Goal: Information Seeking & Learning: Learn about a topic

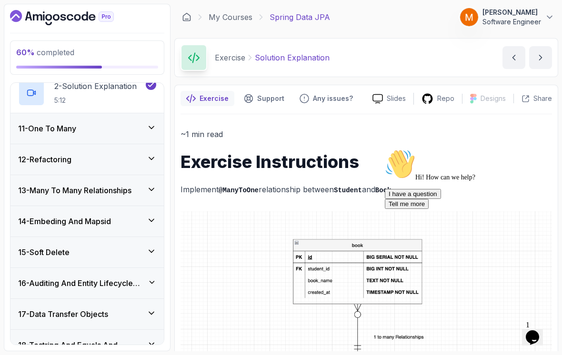
scroll to position [346, 0]
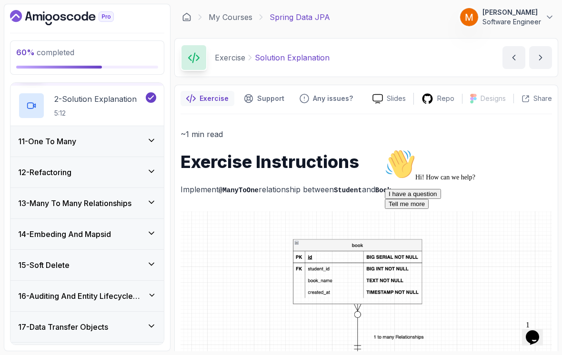
click at [41, 138] on div "11 - One To Many" at bounding box center [86, 141] width 153 height 30
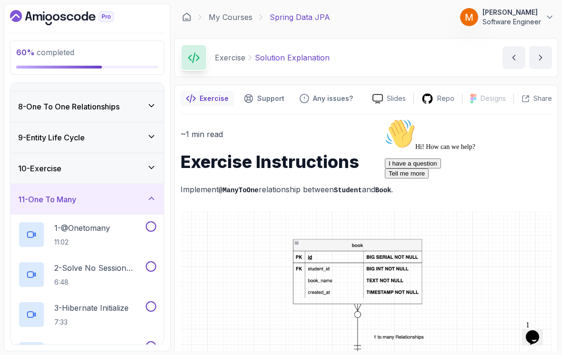
scroll to position [236, 0]
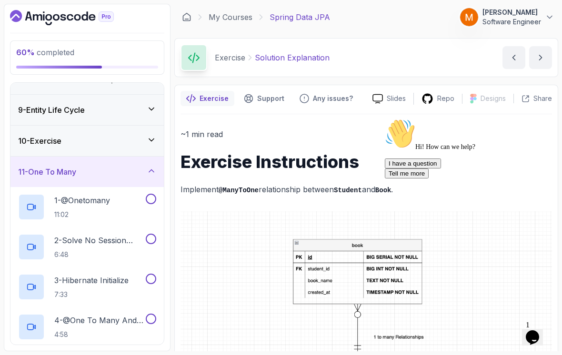
click at [63, 195] on p "1 - @Onetomany" at bounding box center [82, 200] width 56 height 11
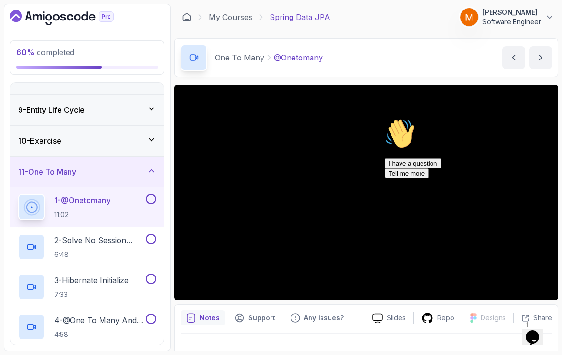
click at [385, 119] on icon "Chat attention grabber" at bounding box center [385, 119] width 0 height 0
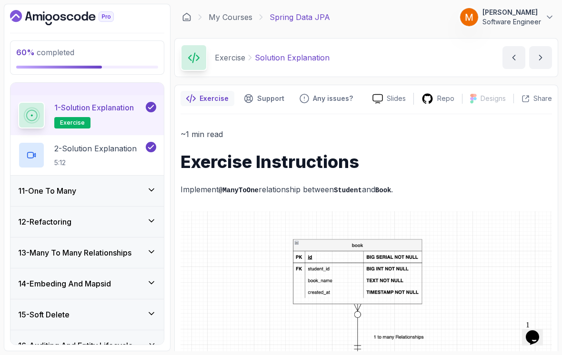
scroll to position [297, 0]
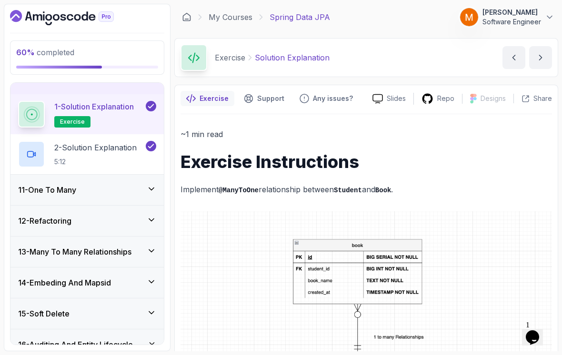
click at [38, 191] on h3 "11 - One To Many" at bounding box center [47, 189] width 58 height 11
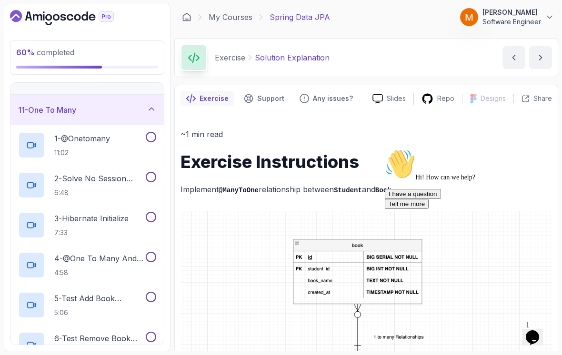
click at [148, 133] on button at bounding box center [151, 137] width 10 height 10
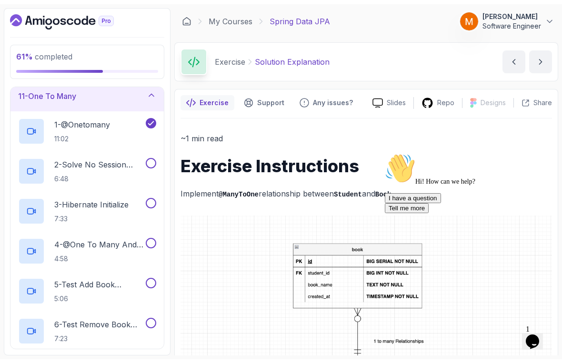
scroll to position [315, 0]
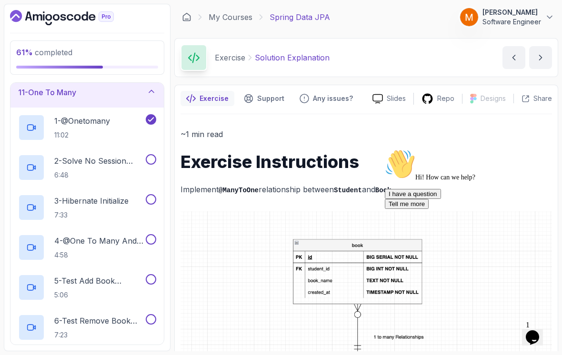
click at [84, 165] on p "2 - Solve No Session With Eager And Fetch" at bounding box center [98, 160] width 89 height 11
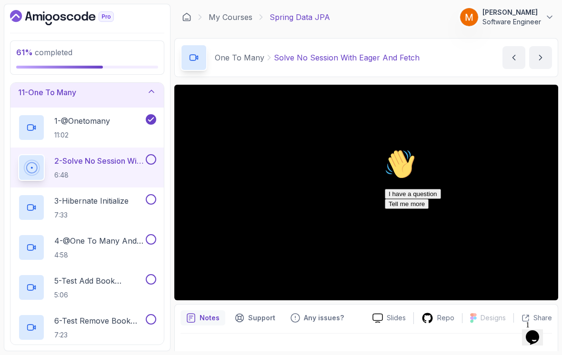
click at [538, 149] on div "Chat attention grabber" at bounding box center [470, 149] width 171 height 0
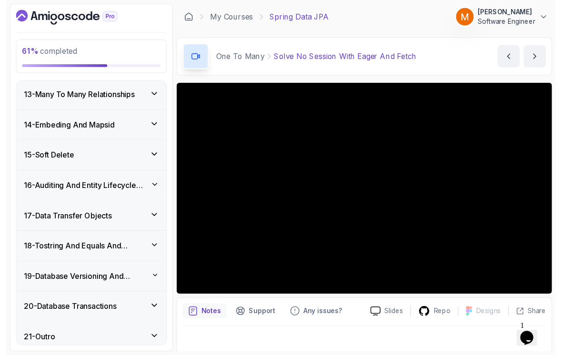
scroll to position [672, 0]
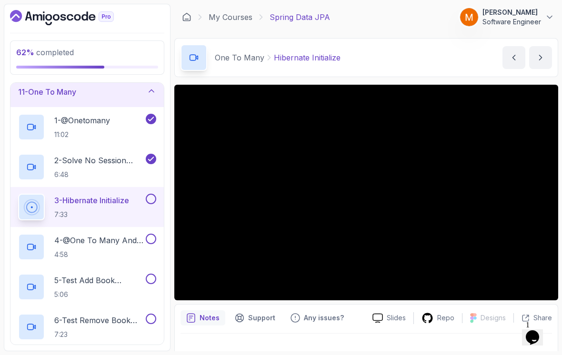
scroll to position [311, 0]
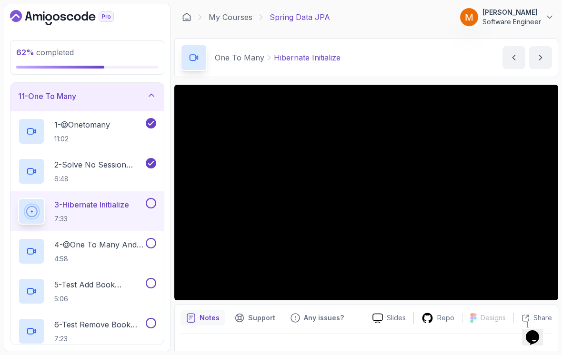
click at [150, 208] on button at bounding box center [151, 203] width 10 height 10
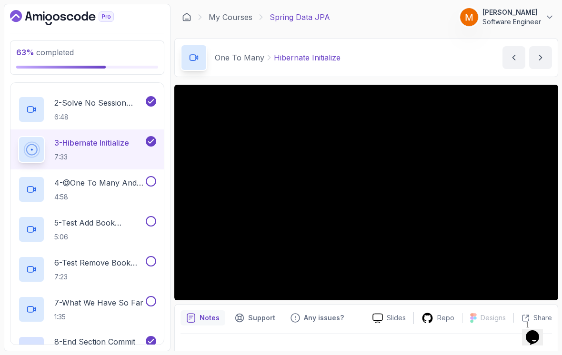
scroll to position [374, 0]
click at [82, 188] on h2 "4 - @One To Many And Bidirectional 4:58" at bounding box center [98, 189] width 89 height 25
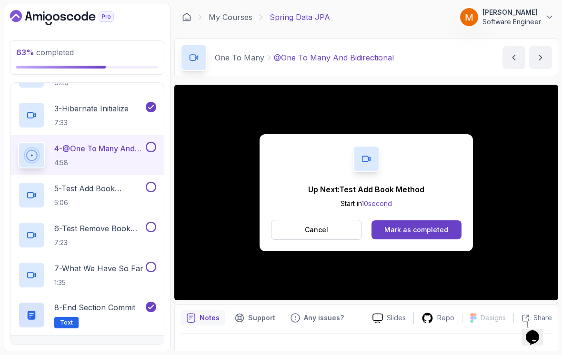
click at [151, 150] on button at bounding box center [151, 147] width 10 height 10
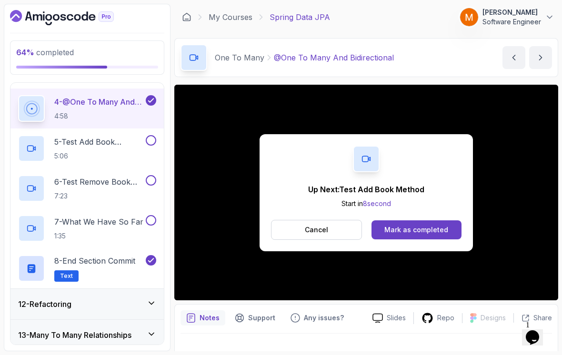
scroll to position [455, 0]
click at [73, 148] on h2 "5 - Test Add Book Method 5:06" at bounding box center [98, 147] width 89 height 25
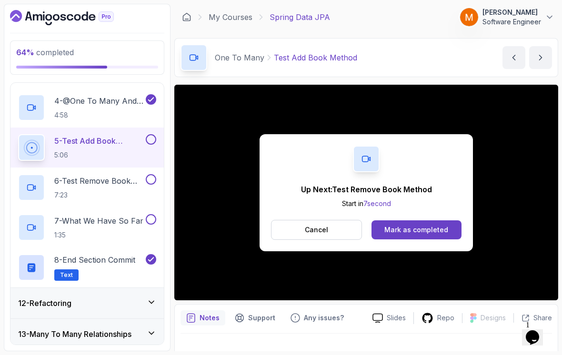
click at [149, 141] on button at bounding box center [151, 139] width 10 height 10
click at [73, 188] on h2 "6 - Test Remove Book Method 7:23" at bounding box center [98, 187] width 89 height 25
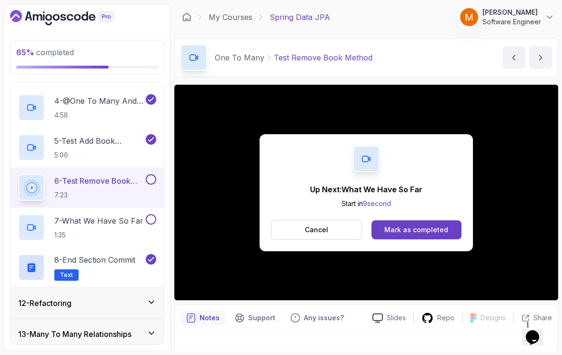
click at [151, 183] on button at bounding box center [151, 179] width 10 height 10
click at [80, 224] on p "7 - What We Have So Far" at bounding box center [98, 220] width 89 height 11
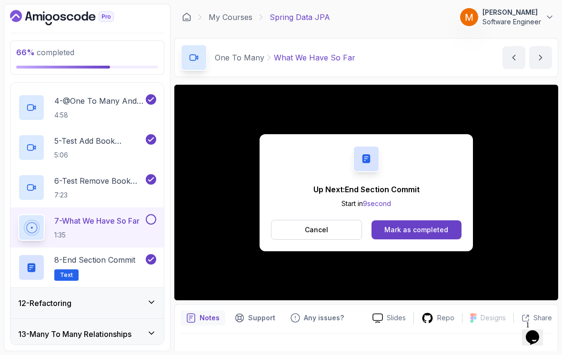
click at [148, 226] on button "7 - What We Have So Far 1:35" at bounding box center [87, 227] width 138 height 27
click at [149, 220] on button at bounding box center [151, 219] width 10 height 10
click at [293, 227] on button "Cancel" at bounding box center [316, 230] width 91 height 20
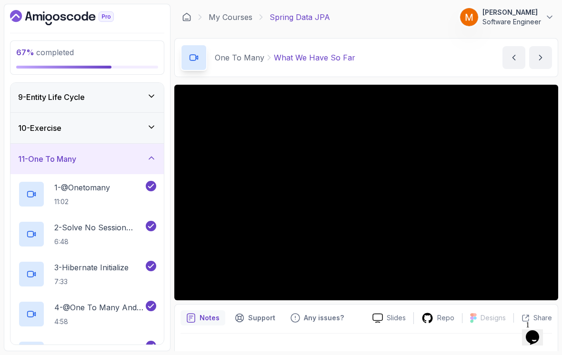
scroll to position [238, 0]
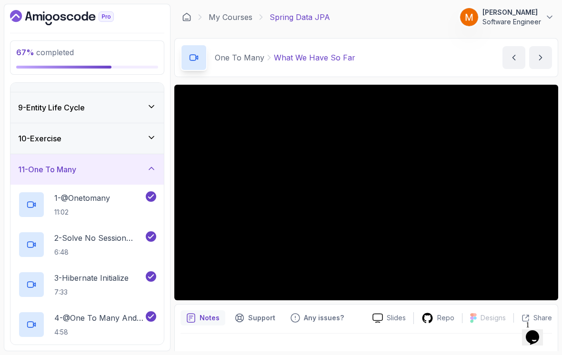
click at [45, 166] on h3 "11 - One To Many" at bounding box center [47, 169] width 58 height 11
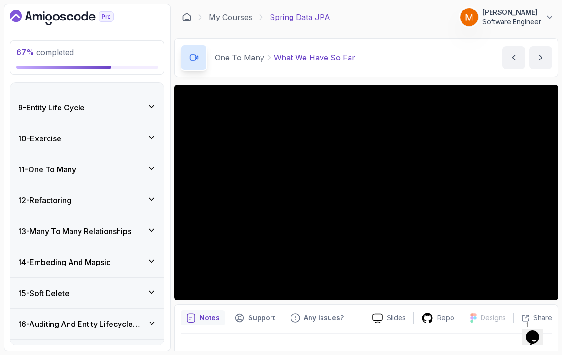
click at [41, 208] on div "12 - Refactoring" at bounding box center [86, 200] width 153 height 30
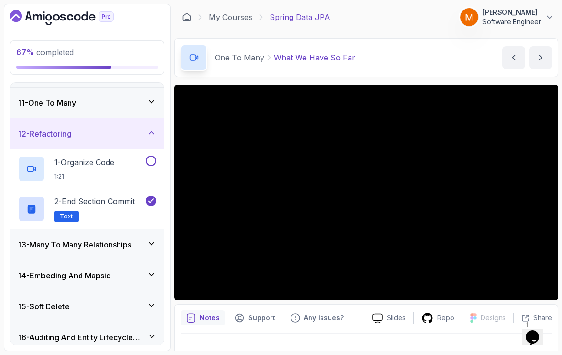
scroll to position [305, 0]
click at [81, 172] on p "1:21" at bounding box center [84, 176] width 60 height 10
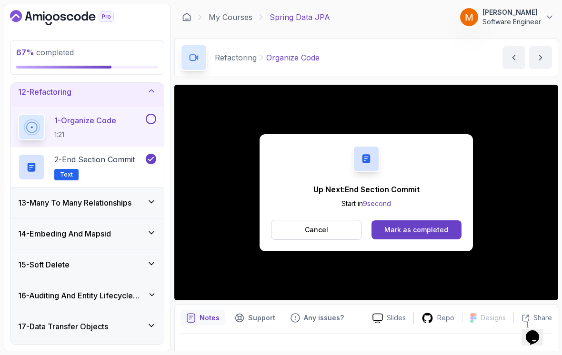
scroll to position [342, 0]
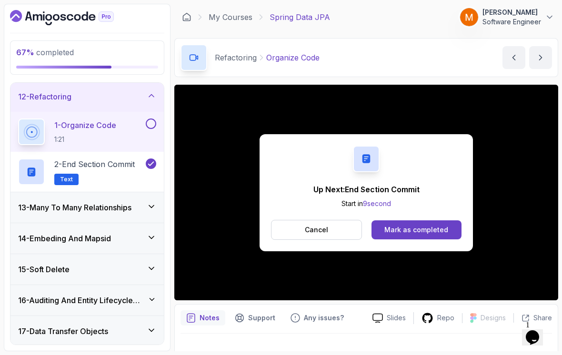
click at [147, 126] on button at bounding box center [151, 124] width 10 height 10
click at [108, 99] on div "12 - Refactoring" at bounding box center [87, 96] width 138 height 11
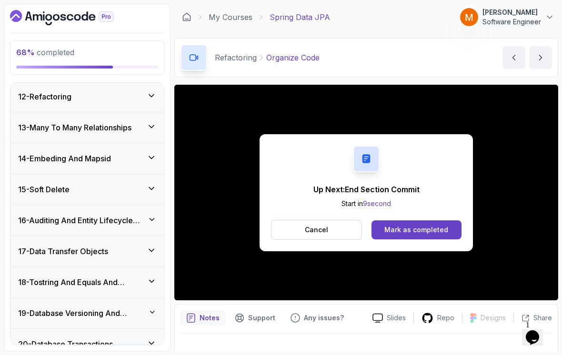
click at [300, 229] on button "Cancel" at bounding box center [316, 230] width 91 height 20
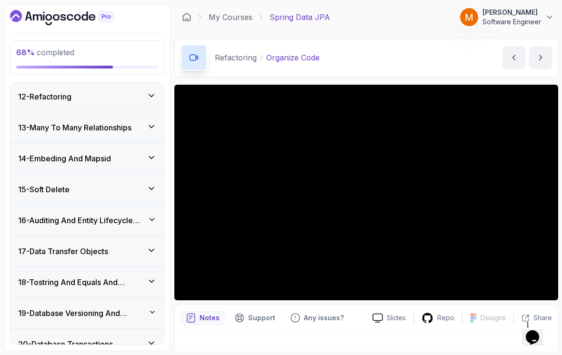
click at [43, 136] on div "13 - Many To Many Relationships" at bounding box center [86, 127] width 153 height 30
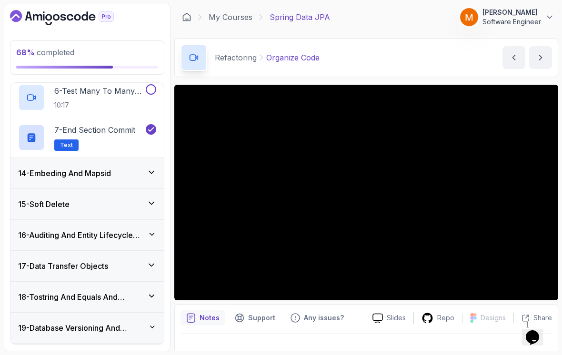
click at [31, 181] on div "14 - Embeding And Mapsid" at bounding box center [86, 173] width 153 height 30
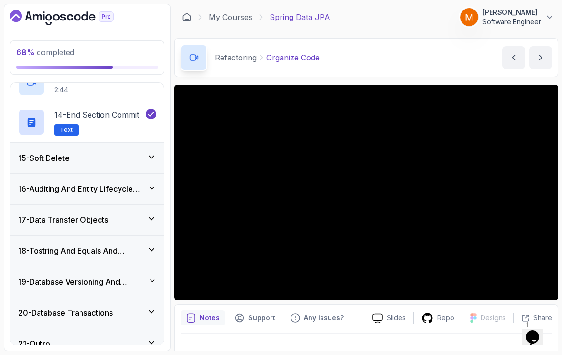
click at [42, 162] on h3 "15 - Soft Delete" at bounding box center [43, 157] width 51 height 11
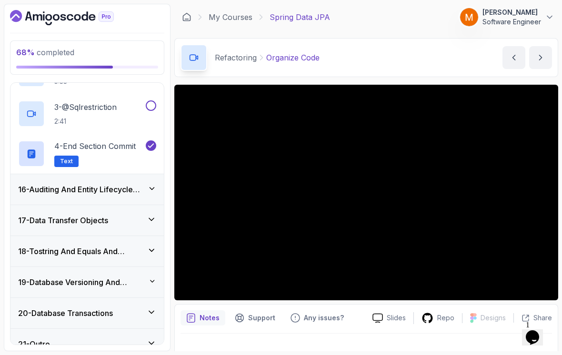
click at [46, 190] on h3 "16 - Auditing And Entity Lifecycle Events" at bounding box center [82, 189] width 129 height 11
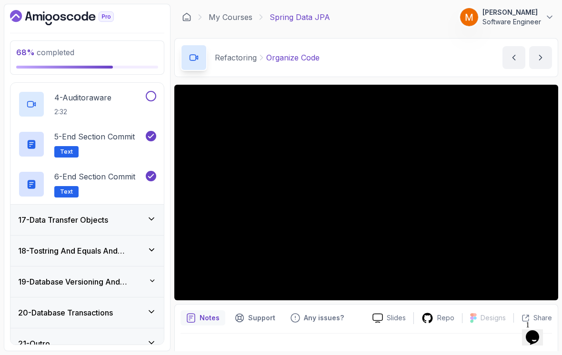
scroll to position [613, 0]
click at [46, 230] on div "17 - Data Transfer Objects" at bounding box center [86, 220] width 153 height 30
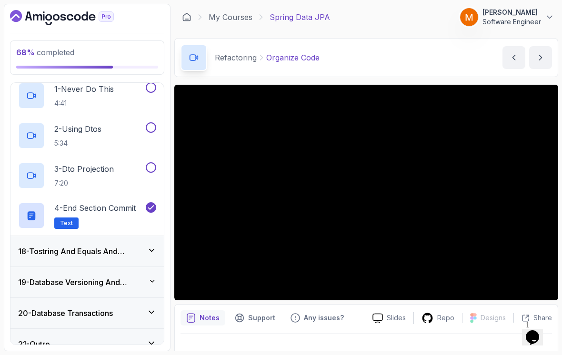
click at [39, 257] on h3 "18 - Tostring And Equals And Hashcode" at bounding box center [82, 251] width 129 height 11
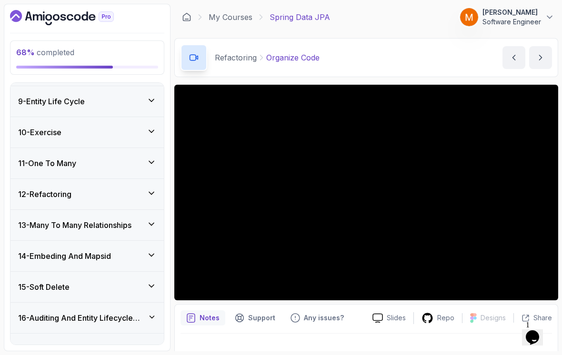
scroll to position [245, 0]
click at [54, 223] on h3 "13 - Many To Many Relationships" at bounding box center [74, 224] width 113 height 11
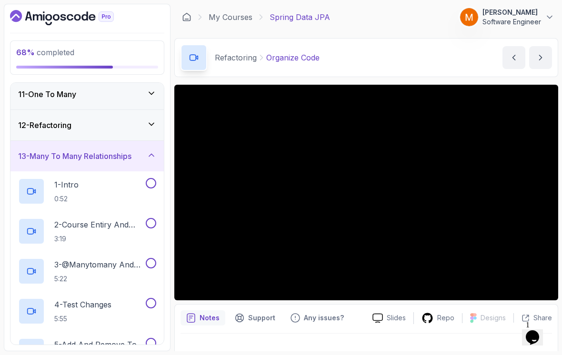
scroll to position [314, 0]
click at [109, 183] on div "1 - Intro 0:52" at bounding box center [81, 191] width 126 height 27
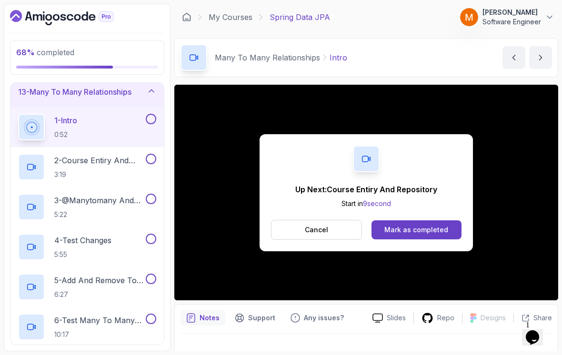
scroll to position [377, 0]
click at [154, 120] on button at bounding box center [151, 119] width 10 height 10
click at [100, 157] on p "2 - Course Entiry And Repository" at bounding box center [98, 160] width 89 height 11
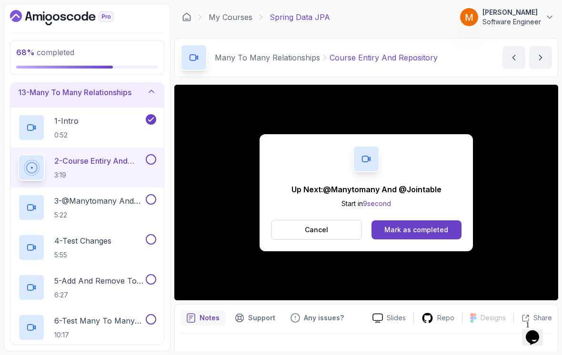
click at [153, 164] on button at bounding box center [151, 159] width 10 height 10
click at [285, 235] on button "Cancel" at bounding box center [316, 230] width 91 height 20
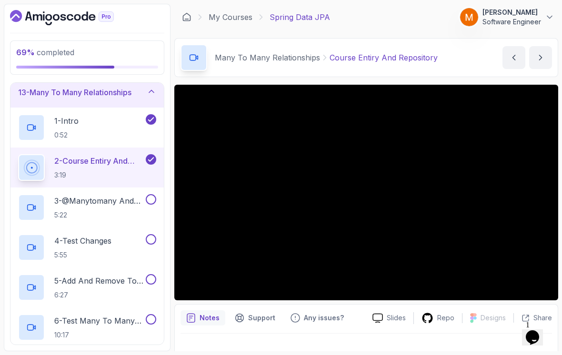
click at [96, 210] on h2 "3 - @Manytomany And @Jointable 5:22" at bounding box center [98, 207] width 89 height 25
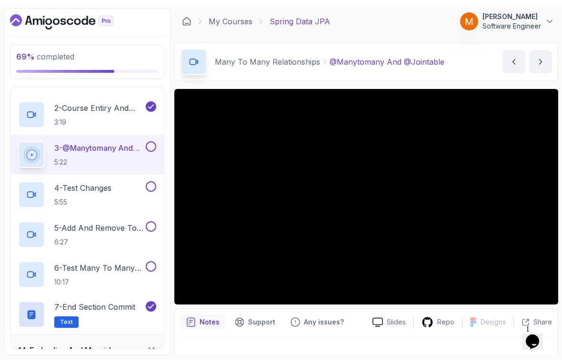
scroll to position [434, 0]
